Goal: Information Seeking & Learning: Learn about a topic

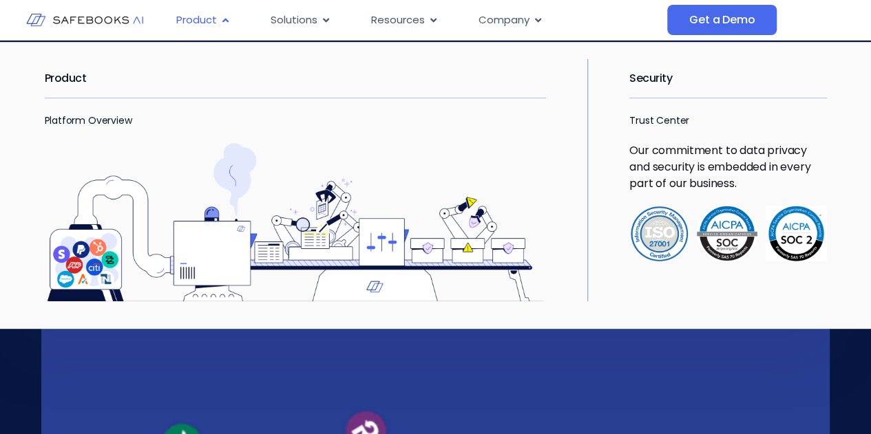
click at [226, 25] on icon "Menu" at bounding box center [225, 20] width 10 height 10
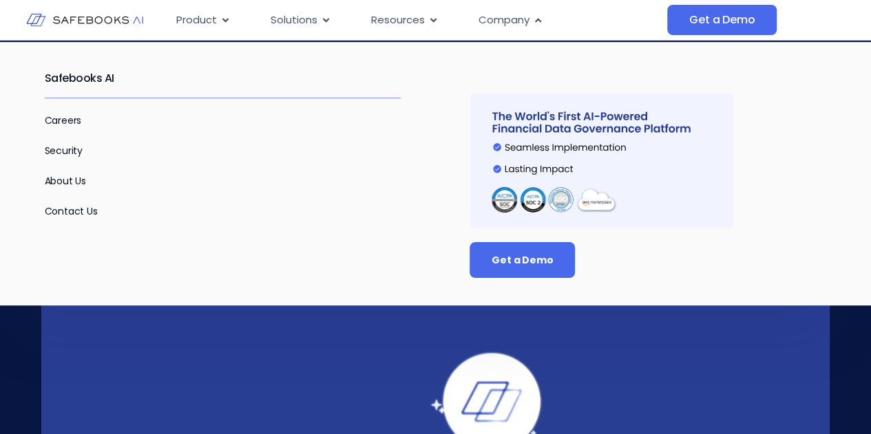
click at [72, 188] on p "About Us" at bounding box center [223, 181] width 357 height 17
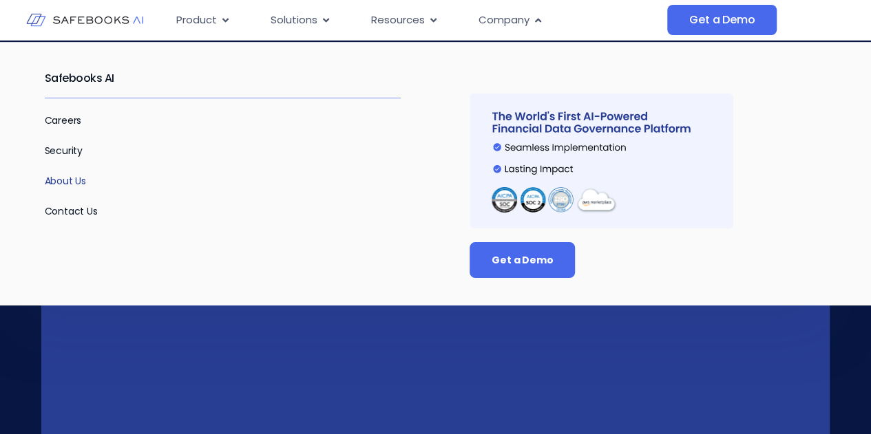
click at [68, 184] on link "About Us" at bounding box center [66, 181] width 42 height 14
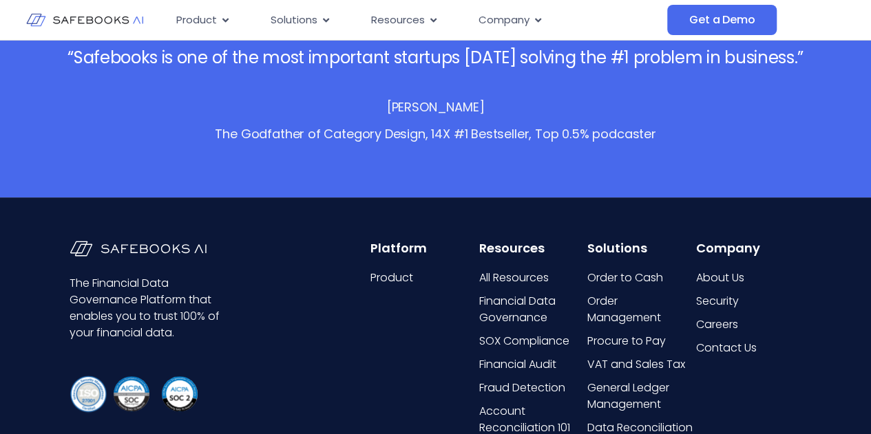
scroll to position [2770, 0]
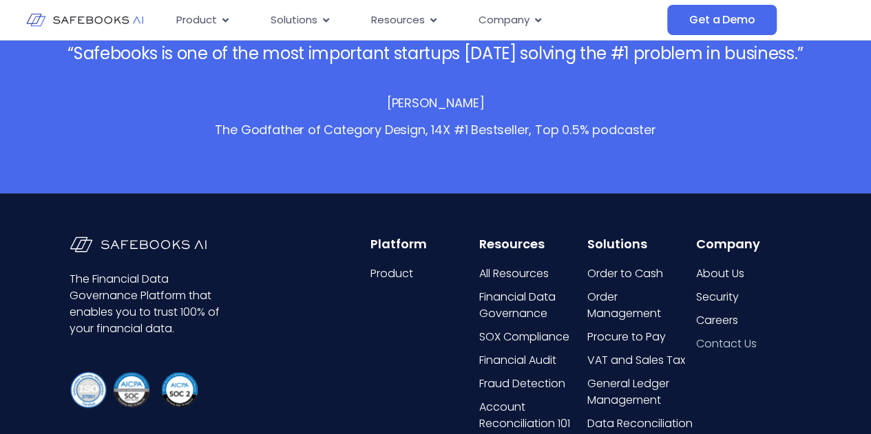
click at [739, 343] on span "Contact Us" at bounding box center [725, 344] width 61 height 17
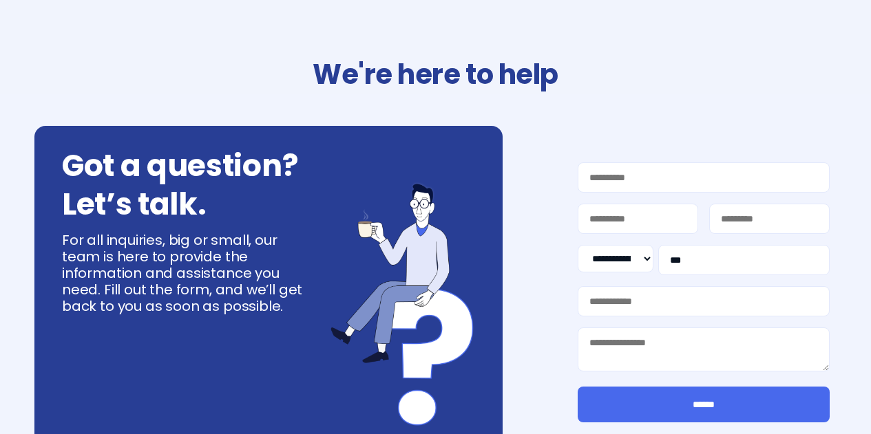
select select "**"
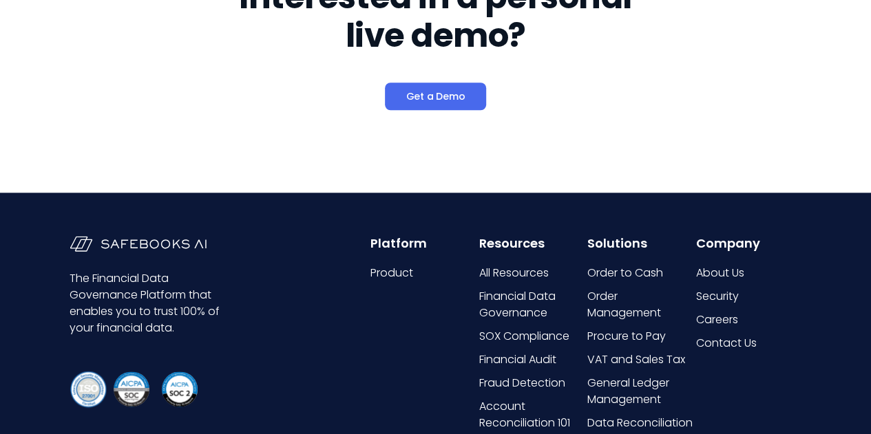
scroll to position [655, 0]
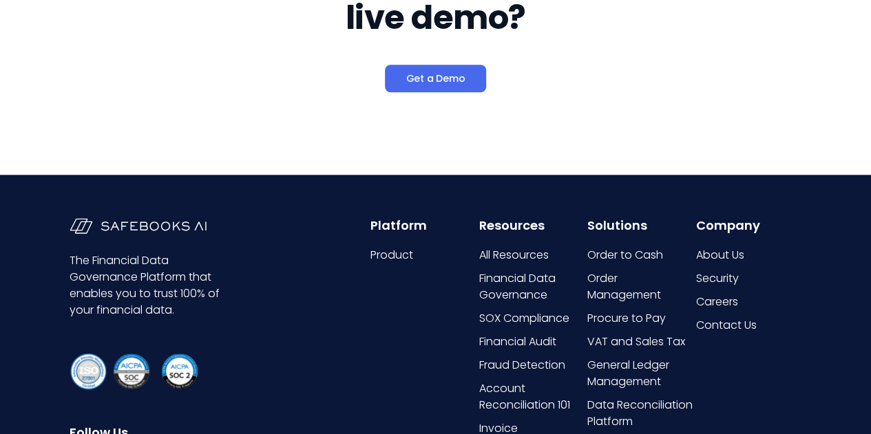
drag, startPoint x: 878, startPoint y: 330, endPoint x: 880, endPoint y: 299, distance: 31.1
click at [728, 248] on span "About Us" at bounding box center [719, 255] width 48 height 17
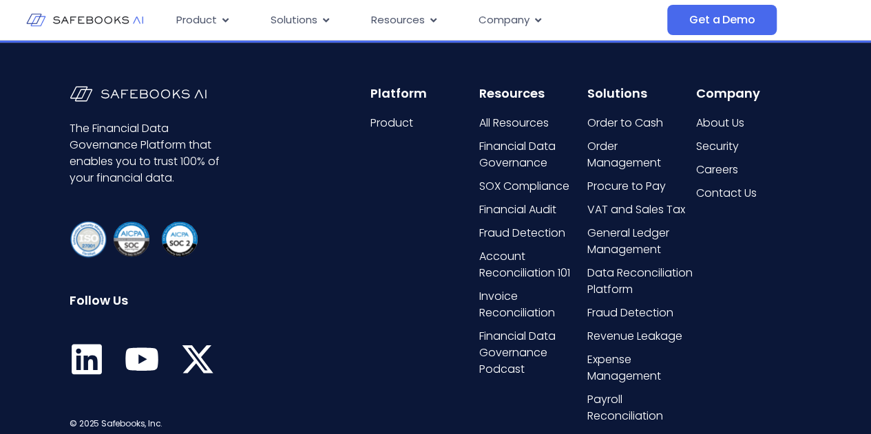
scroll to position [2882, 0]
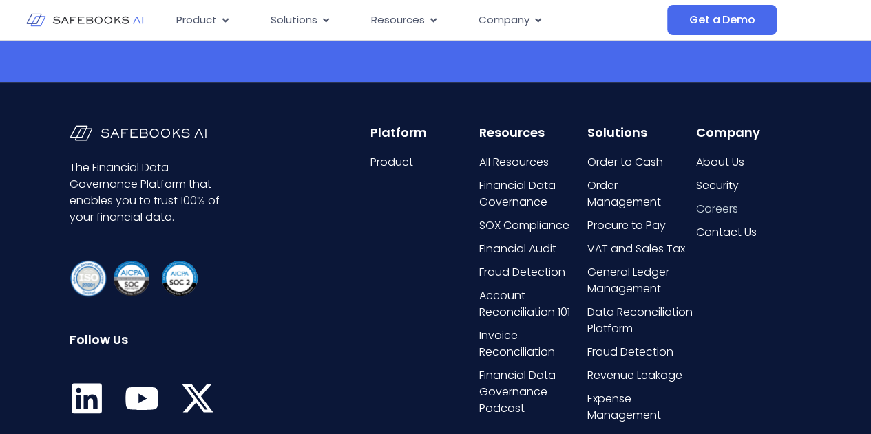
click at [732, 209] on span "Careers" at bounding box center [716, 209] width 42 height 17
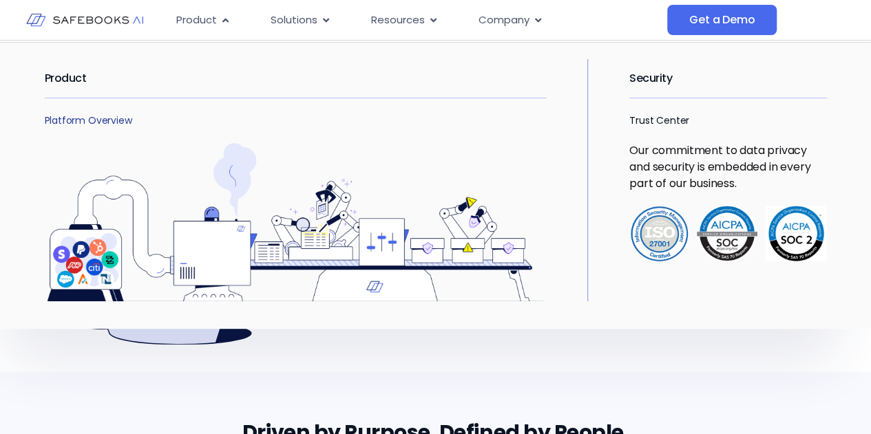
click at [72, 119] on link "Platform Overview" at bounding box center [88, 121] width 87 height 14
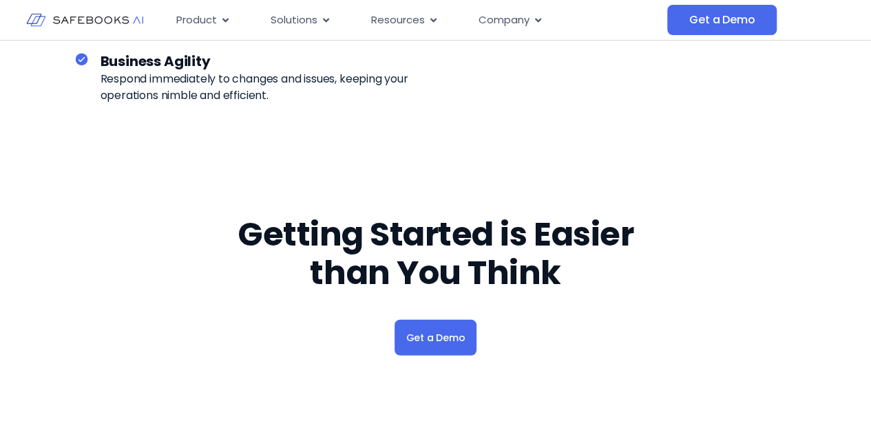
scroll to position [4559, 0]
